Goal: Check status: Check status

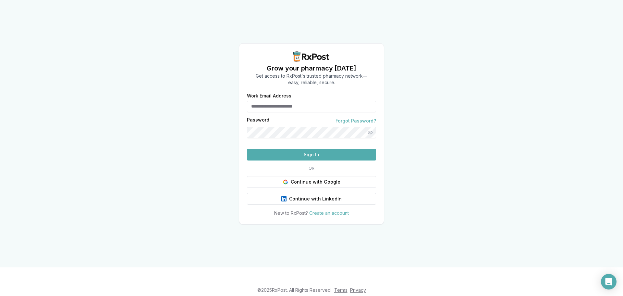
type input "**********"
click at [295, 160] on button "Sign In" at bounding box center [311, 155] width 129 height 12
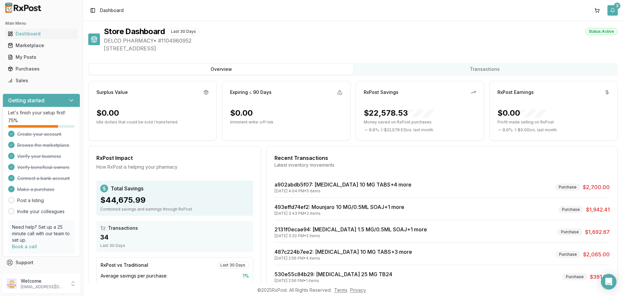
click at [613, 10] on button "3" at bounding box center [612, 10] width 10 height 10
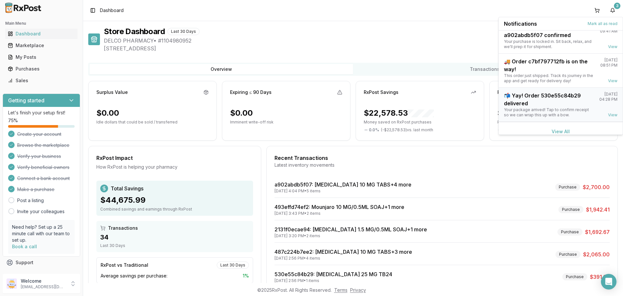
scroll to position [17, 0]
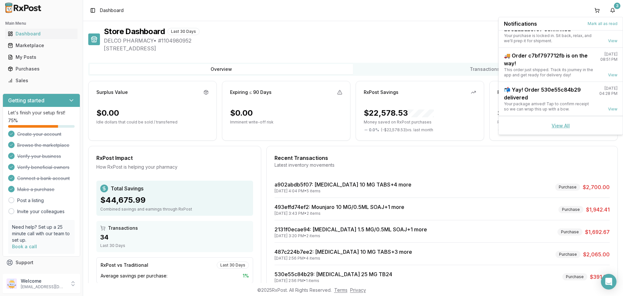
click at [559, 128] on link "View All" at bounding box center [561, 126] width 18 height 6
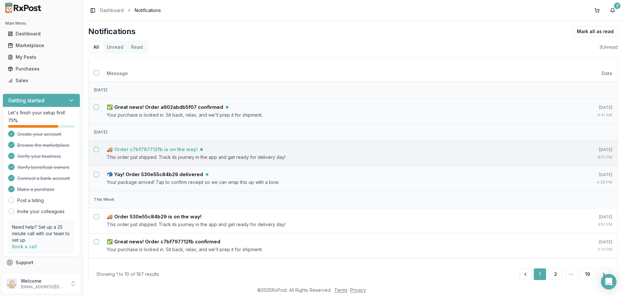
click at [171, 150] on h5 "🚚 Order c7bf797712fb is on the way!" at bounding box center [152, 149] width 91 height 6
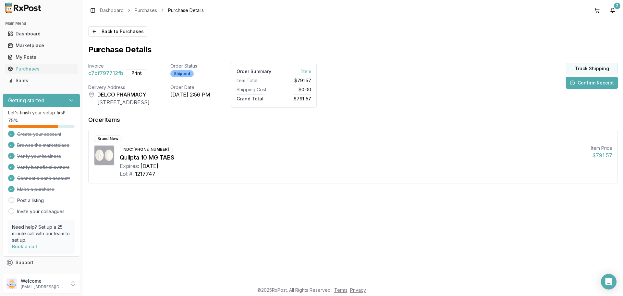
click at [591, 68] on button "Track Shipping" at bounding box center [592, 69] width 52 height 12
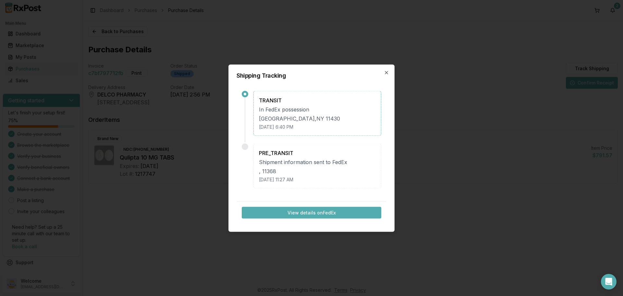
click at [315, 213] on button "View details on FedEx" at bounding box center [312, 212] width 140 height 12
click at [392, 74] on div "Shipping Tracking TRANSIT In FedEx possession [GEOGRAPHIC_DATA] , [GEOGRAPHIC_D…" at bounding box center [311, 147] width 166 height 167
click at [386, 74] on icon "button" at bounding box center [386, 72] width 5 height 5
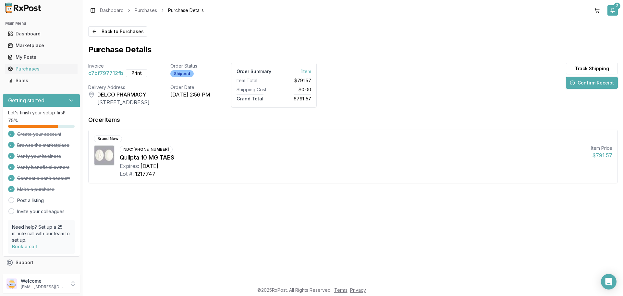
click at [610, 10] on button "2" at bounding box center [612, 10] width 10 height 10
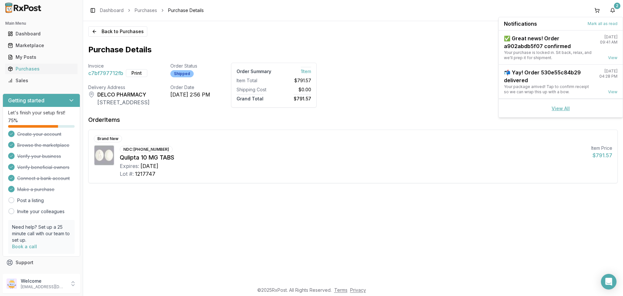
click at [565, 110] on link "View All" at bounding box center [561, 108] width 18 height 6
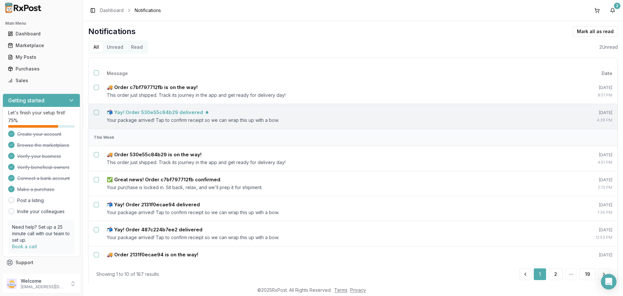
scroll to position [65, 0]
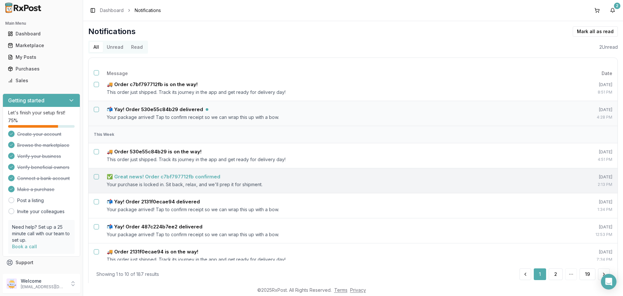
click at [199, 174] on h5 "✅ Great news! Order c7bf797712fb confirmed" at bounding box center [164, 176] width 114 height 6
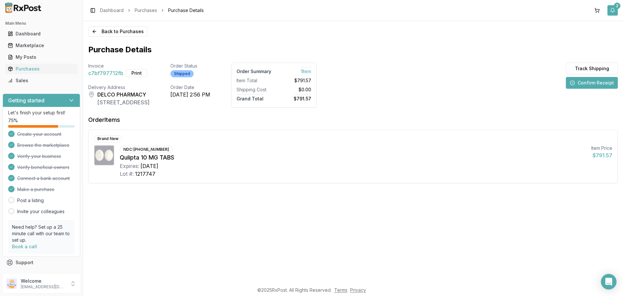
click at [610, 9] on button "2" at bounding box center [612, 10] width 10 height 10
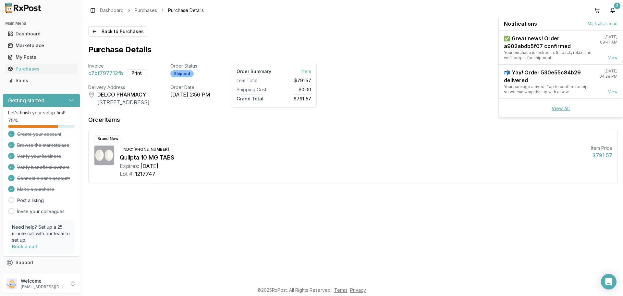
click at [556, 110] on link "View All" at bounding box center [561, 108] width 18 height 6
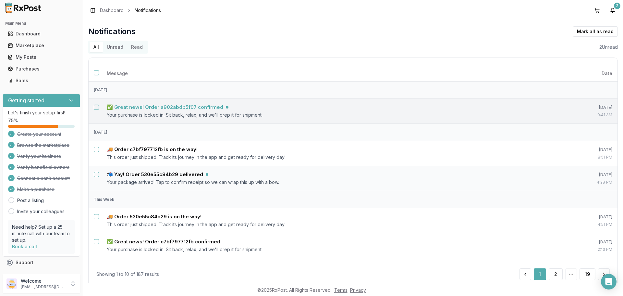
click at [147, 105] on h5 "✅ Great news! Order a902abdb5f07 confirmed" at bounding box center [165, 107] width 116 height 6
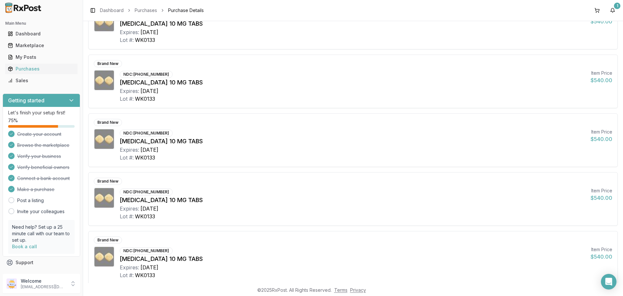
scroll to position [89, 0]
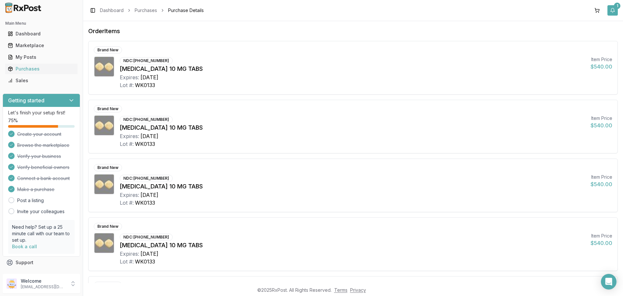
click at [613, 11] on button "1" at bounding box center [612, 10] width 10 height 10
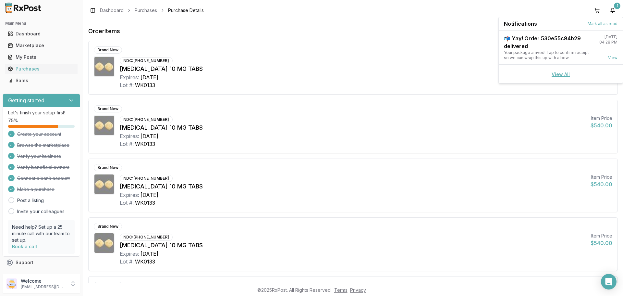
click at [557, 74] on link "View All" at bounding box center [561, 74] width 18 height 6
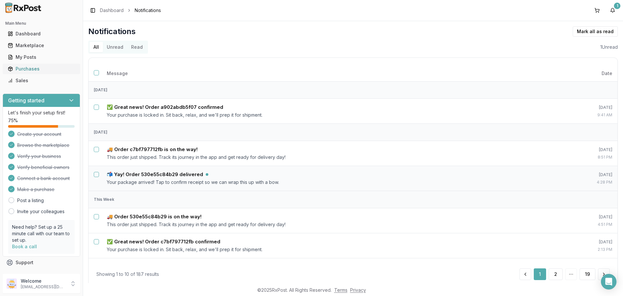
click at [34, 67] on div "Purchases" at bounding box center [41, 69] width 67 height 6
